Goal: Transaction & Acquisition: Purchase product/service

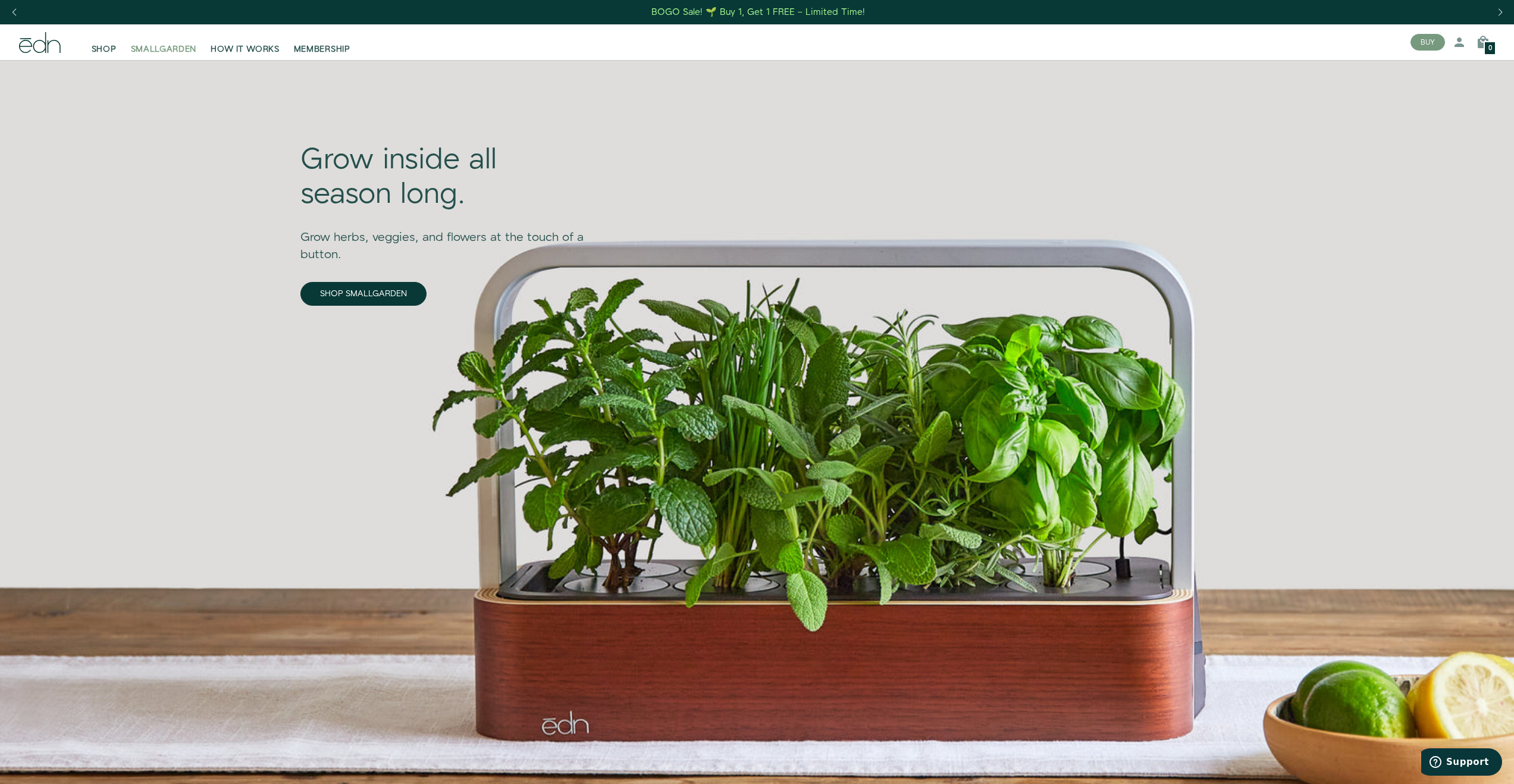
click at [164, 47] on span "SMALLGARDEN" at bounding box center [164, 49] width 66 height 12
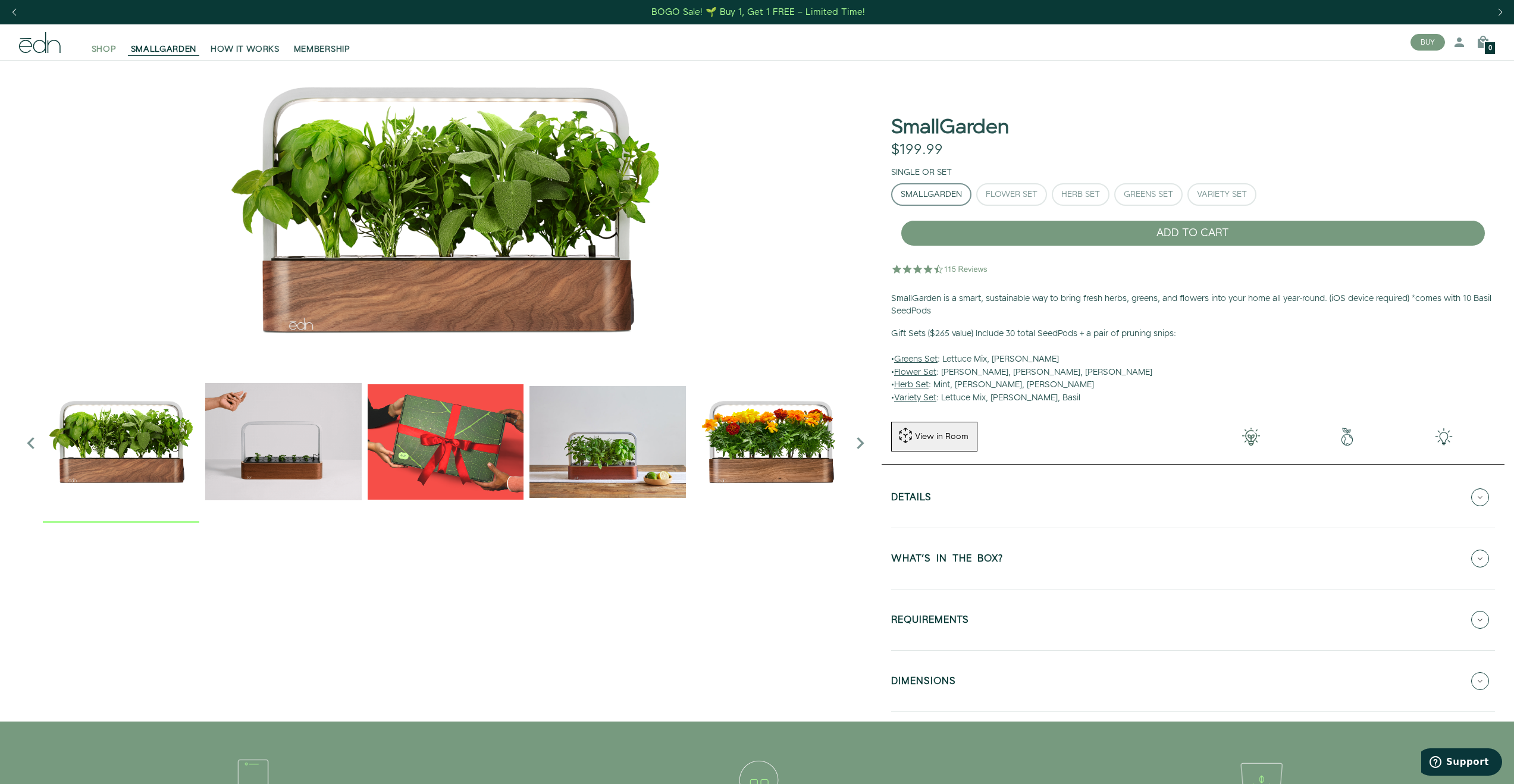
click at [112, 46] on span "SHOP" at bounding box center [104, 49] width 25 height 12
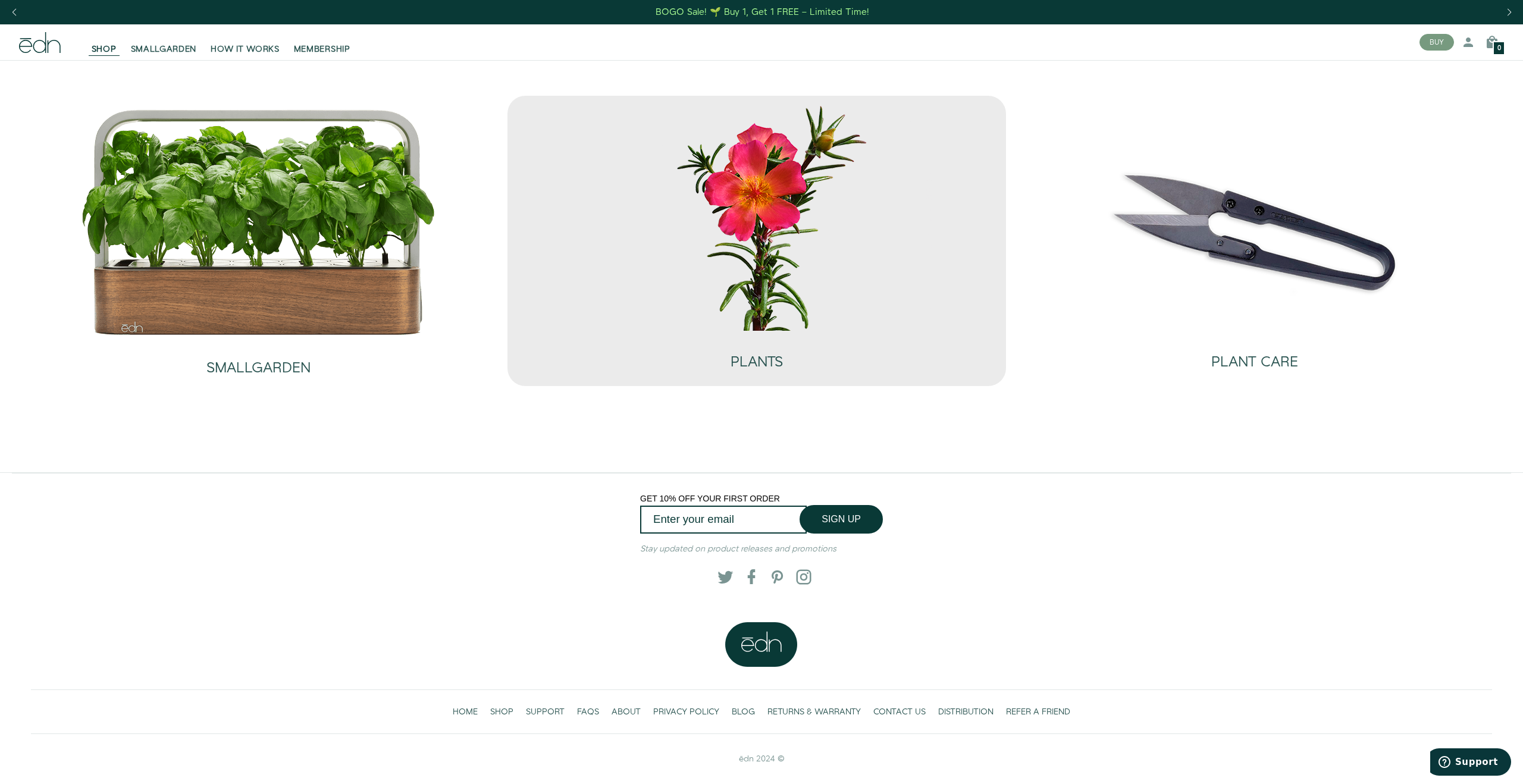
click at [884, 227] on img at bounding box center [757, 216] width 357 height 229
